Goal: Transaction & Acquisition: Subscribe to service/newsletter

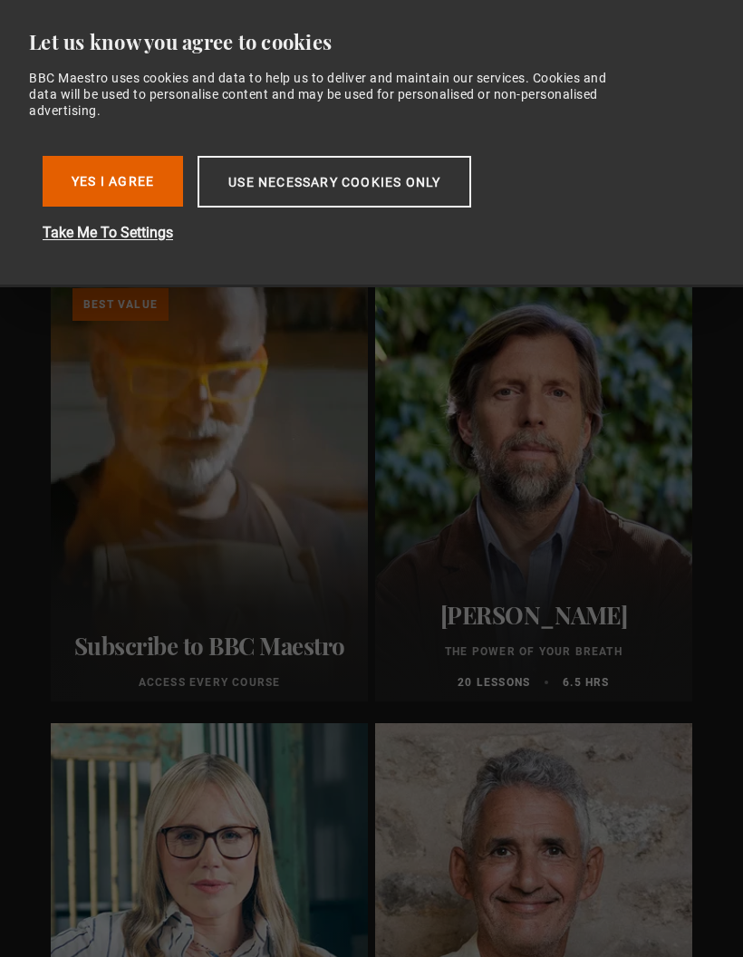
click at [119, 167] on button "Yes I Agree" at bounding box center [113, 181] width 140 height 51
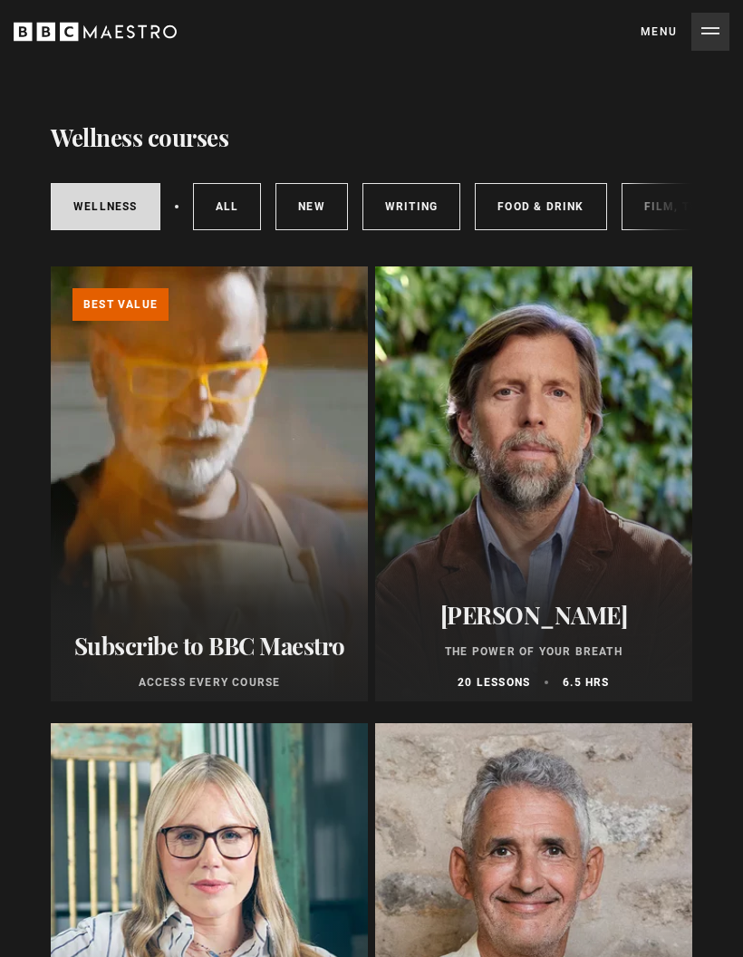
click at [553, 509] on div at bounding box center [533, 483] width 317 height 435
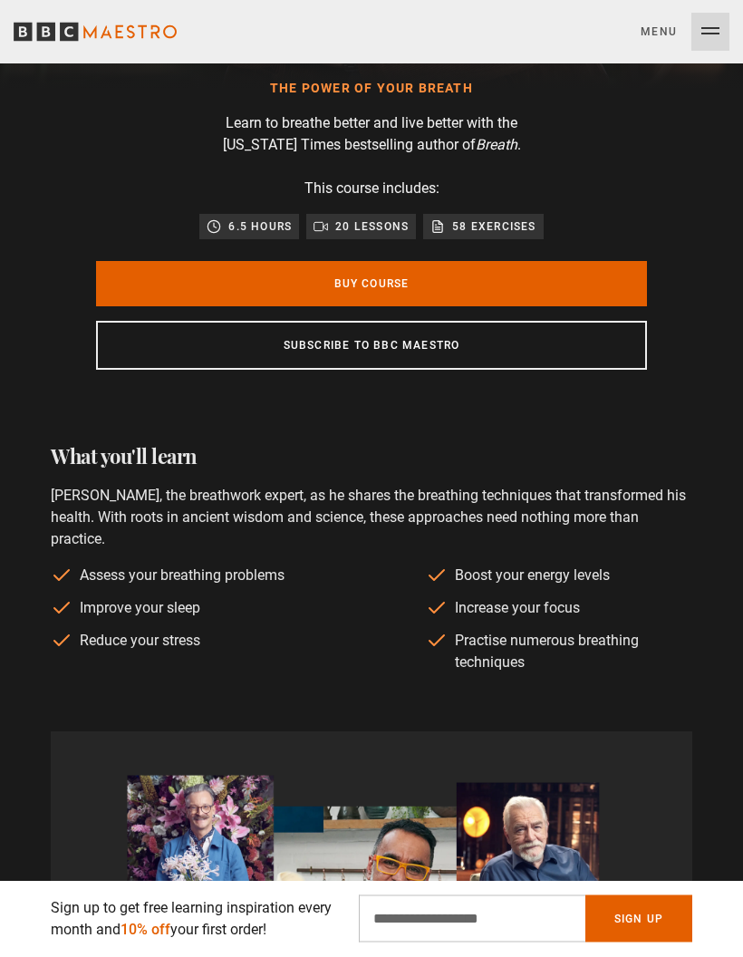
scroll to position [674, 0]
click at [380, 346] on link "Subscribe to BBC Maestro" at bounding box center [371, 345] width 551 height 49
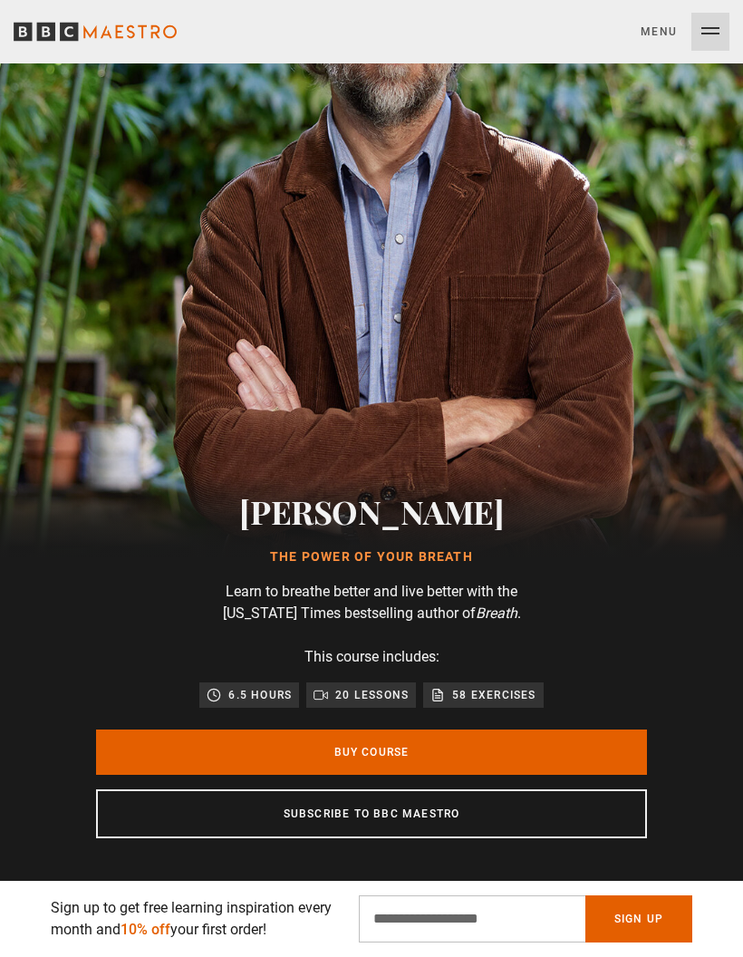
scroll to position [0, 3243]
click at [395, 288] on img at bounding box center [371, 229] width 743 height 743
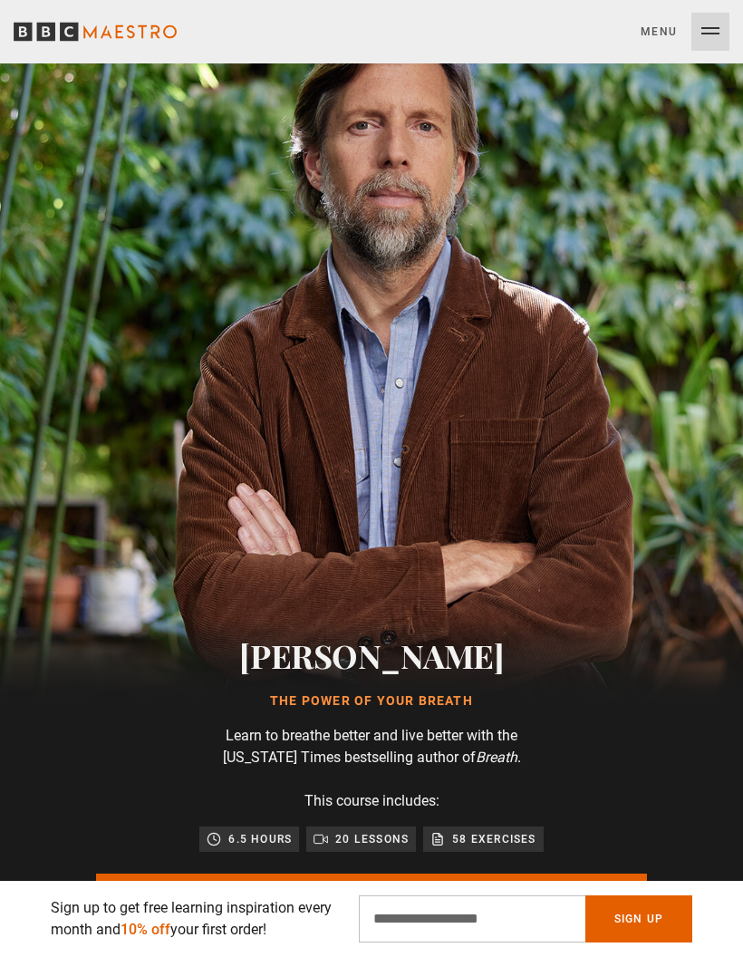
scroll to position [0, 0]
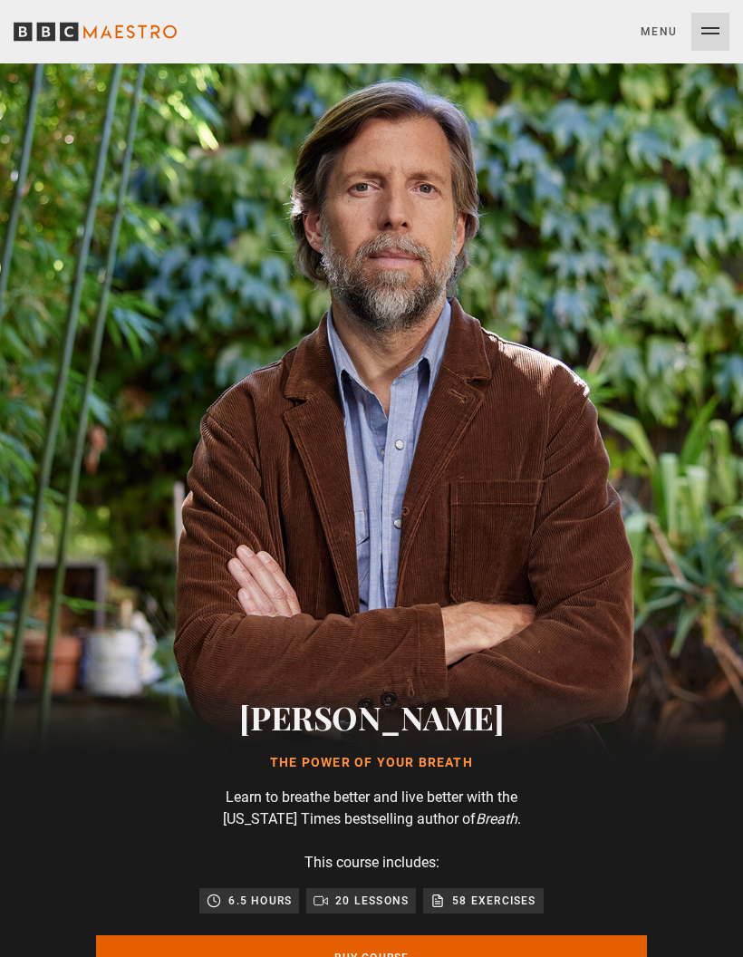
click at [721, 22] on button "Menu Close" at bounding box center [684, 32] width 89 height 38
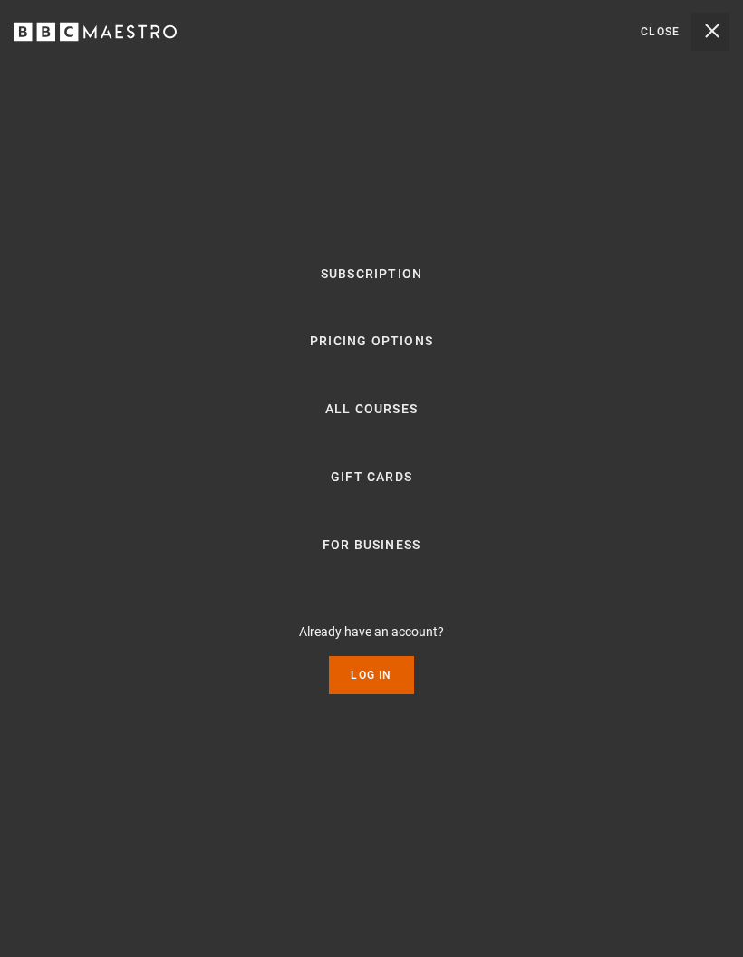
scroll to position [0, 3567]
click at [720, 20] on button "Menu Close" at bounding box center [684, 32] width 89 height 38
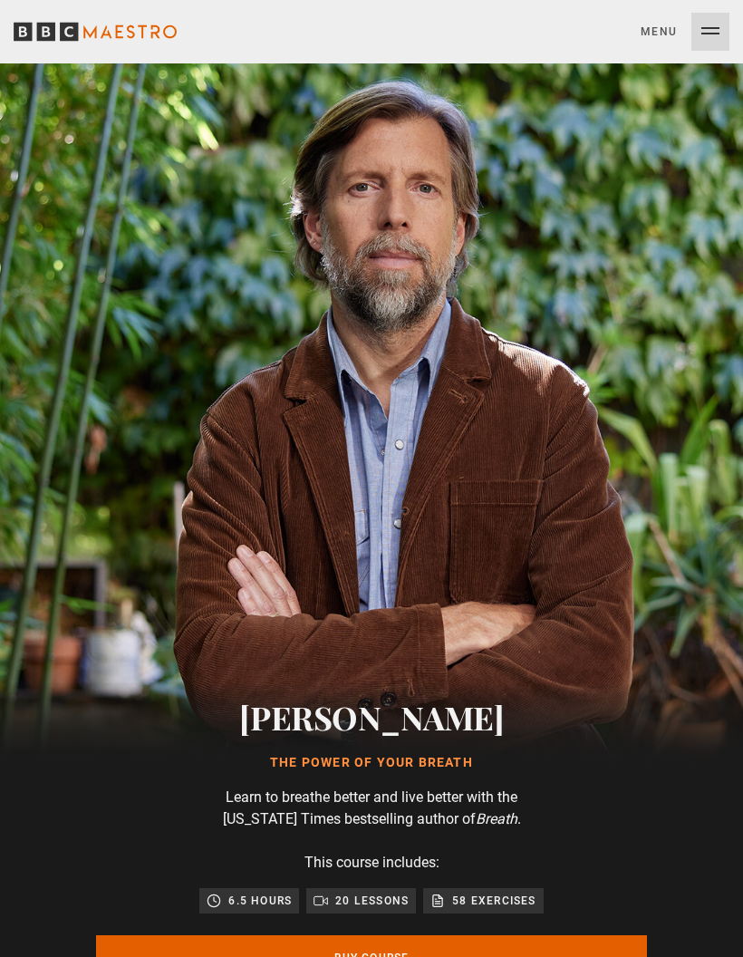
click at [659, 25] on button "Menu Close" at bounding box center [684, 32] width 89 height 38
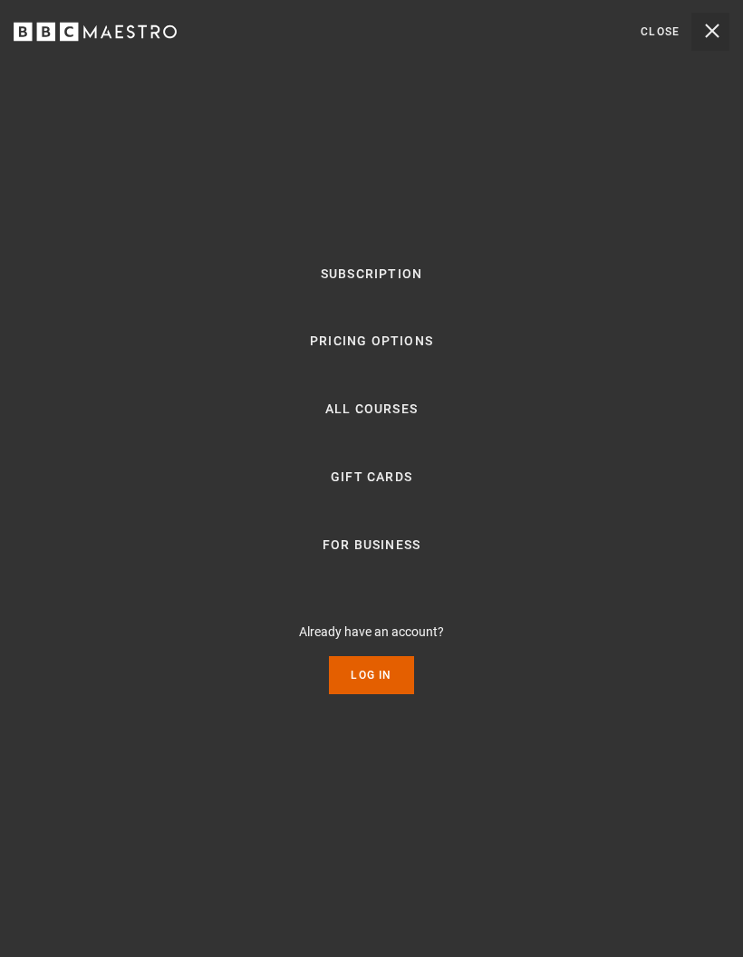
click at [668, 34] on button "Menu Close" at bounding box center [684, 32] width 89 height 38
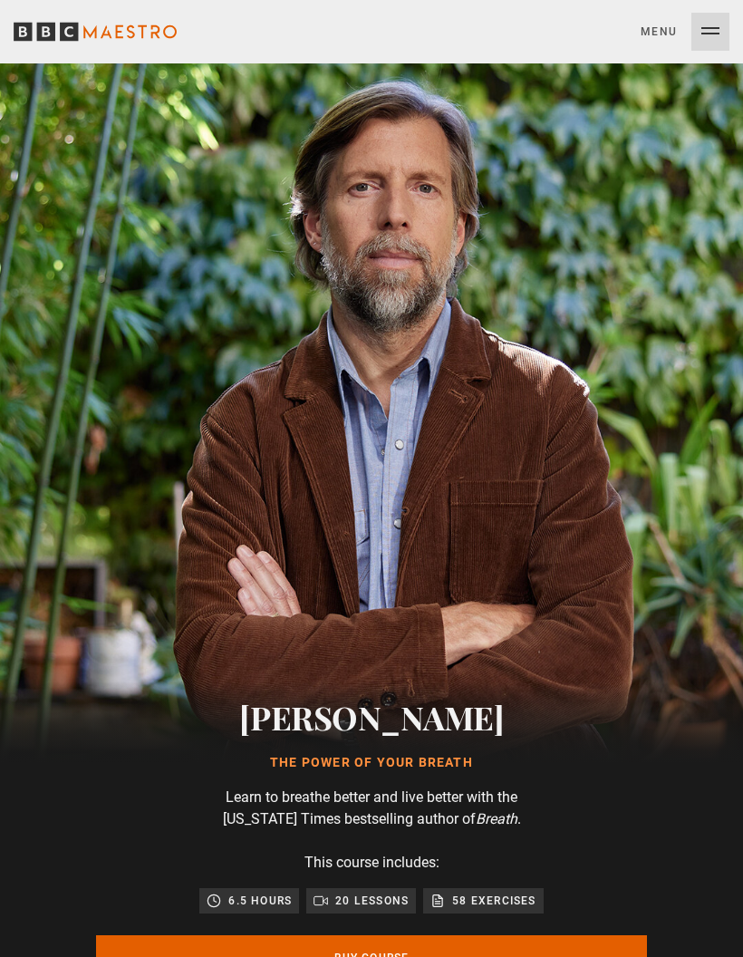
click at [399, 368] on img at bounding box center [371, 434] width 743 height 743
click at [382, 750] on div "[PERSON_NAME] The Power of Your Breath" at bounding box center [371, 733] width 551 height 78
click at [380, 715] on h2 "[PERSON_NAME]" at bounding box center [371, 716] width 551 height 45
click at [384, 765] on h1 "The Power of Your Breath" at bounding box center [371, 763] width 551 height 18
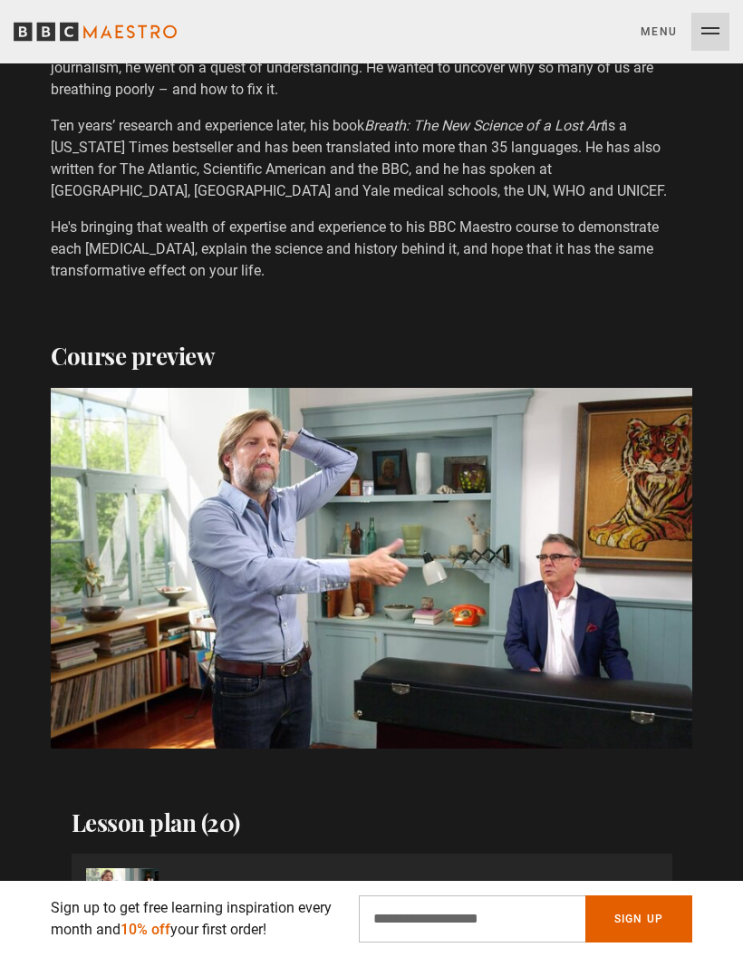
scroll to position [2035, 0]
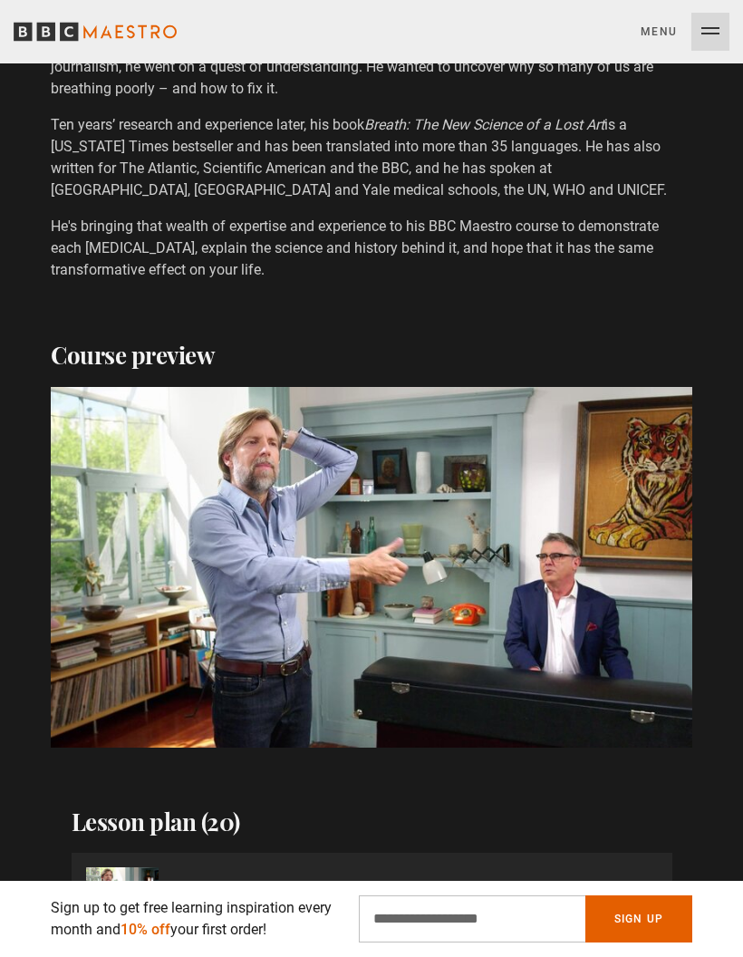
click at [384, 574] on video-js "Video Player is loading. Play Course overview for The Power of Your Breath with…" at bounding box center [371, 567] width 641 height 361
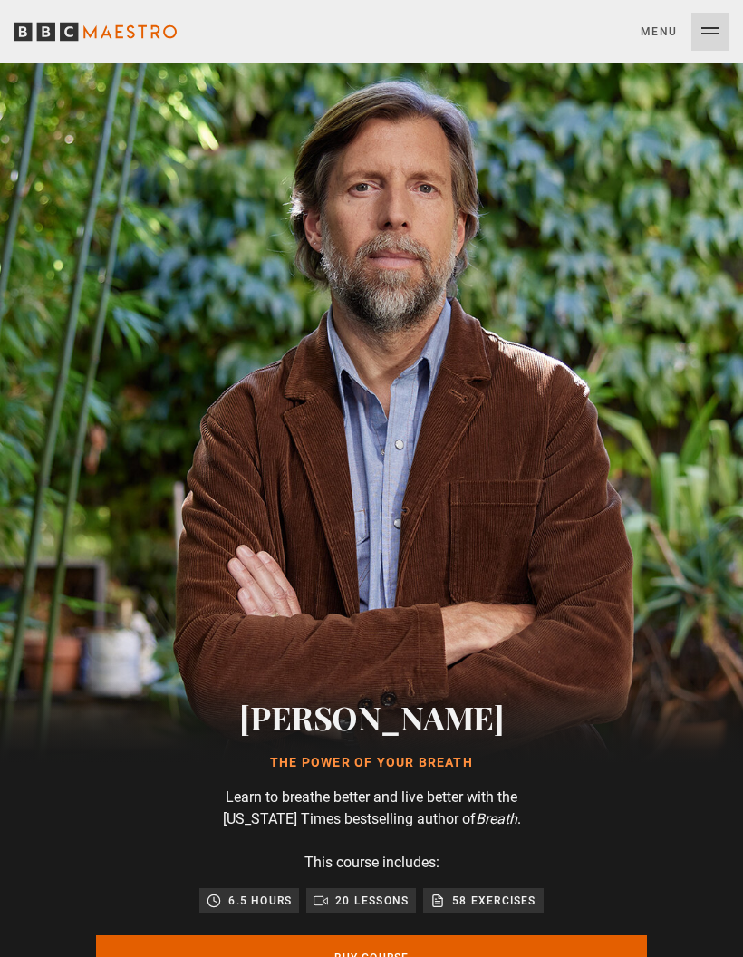
scroll to position [0, 5837]
